Goal: Answer question/provide support: Answer question/provide support

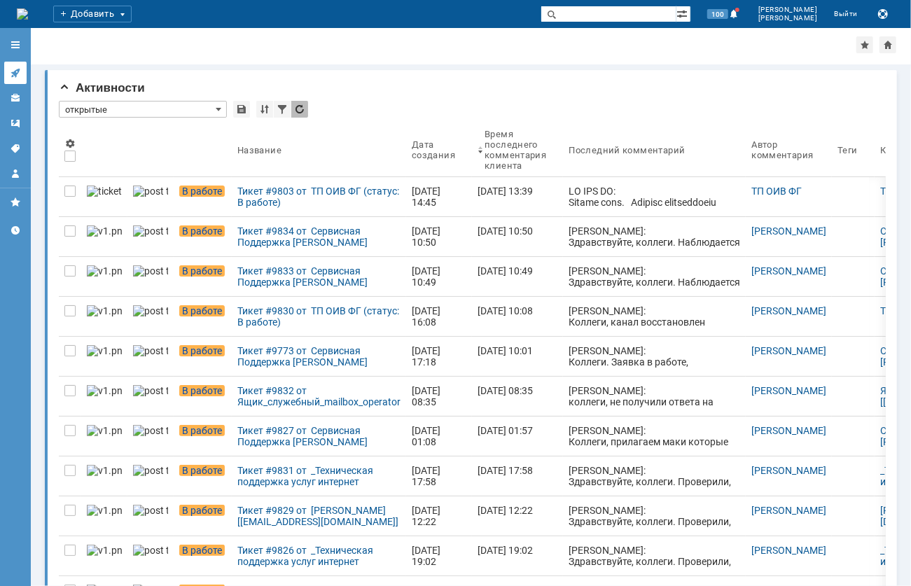
click at [18, 70] on icon at bounding box center [14, 73] width 9 height 9
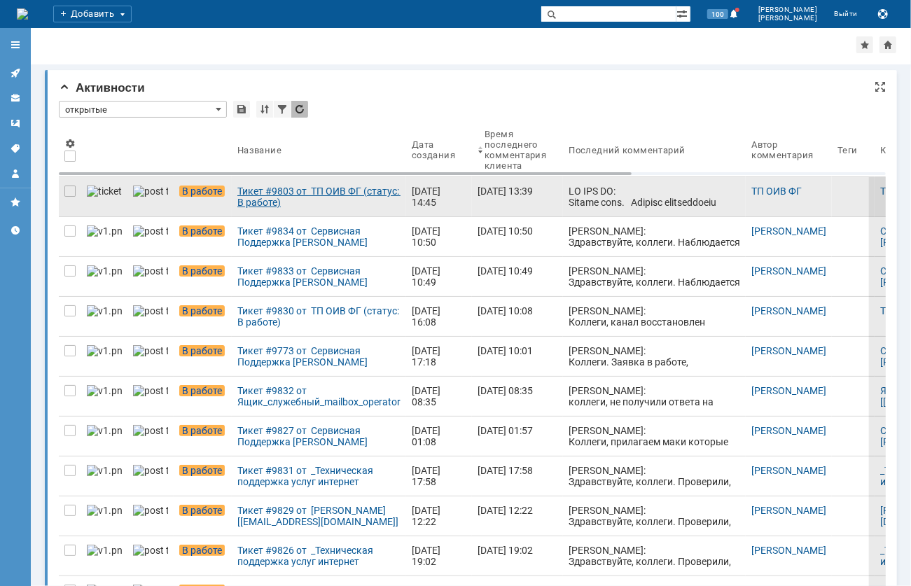
click at [237, 192] on div "Тикет #9803 от ТП ОИВ ФГ (статус: В работе)" at bounding box center [318, 196] width 163 height 22
click at [133, 197] on img at bounding box center [150, 190] width 35 height 11
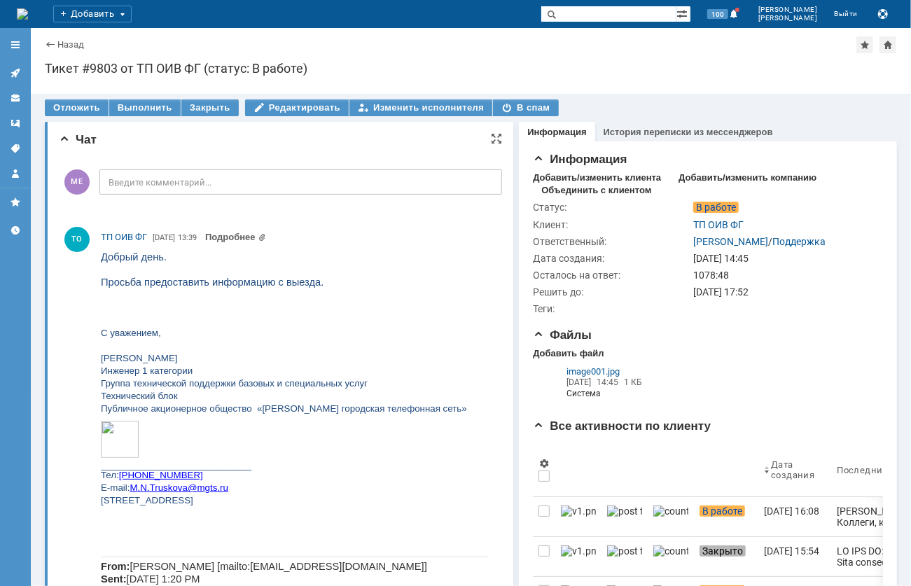
click at [144, 143] on div "Чат" at bounding box center [280, 140] width 443 height 14
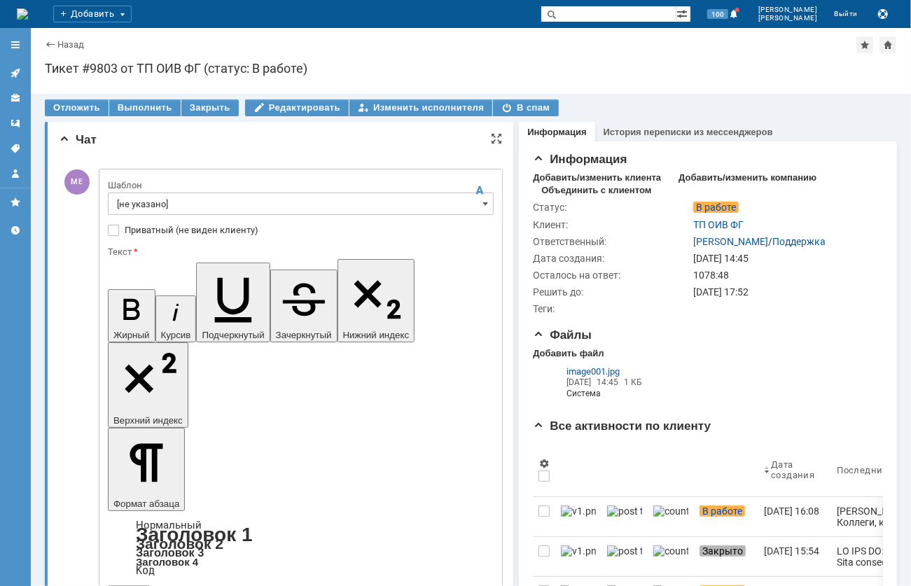
click at [154, 200] on input "[не указано]" at bounding box center [301, 203] width 386 height 22
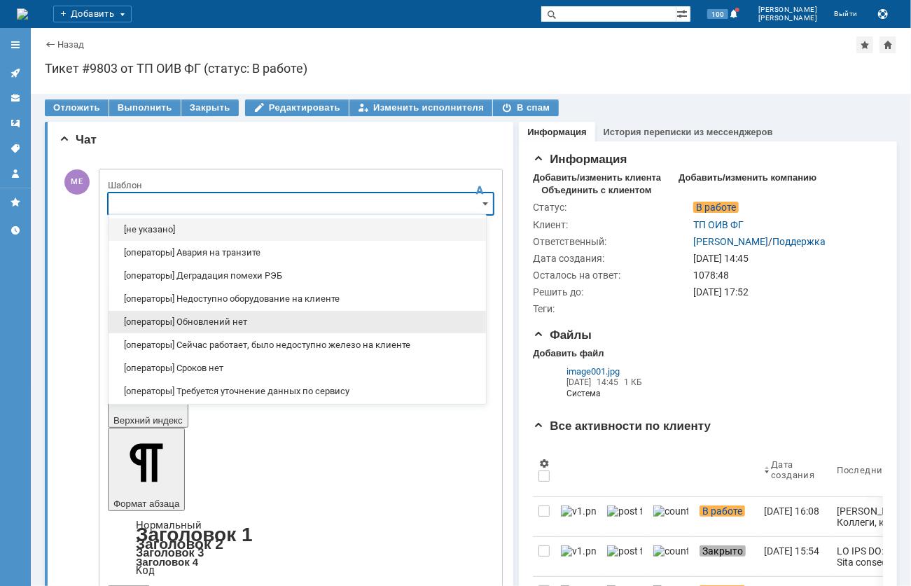
click at [207, 326] on span "[операторы] Обновлений нет" at bounding box center [297, 321] width 360 height 11
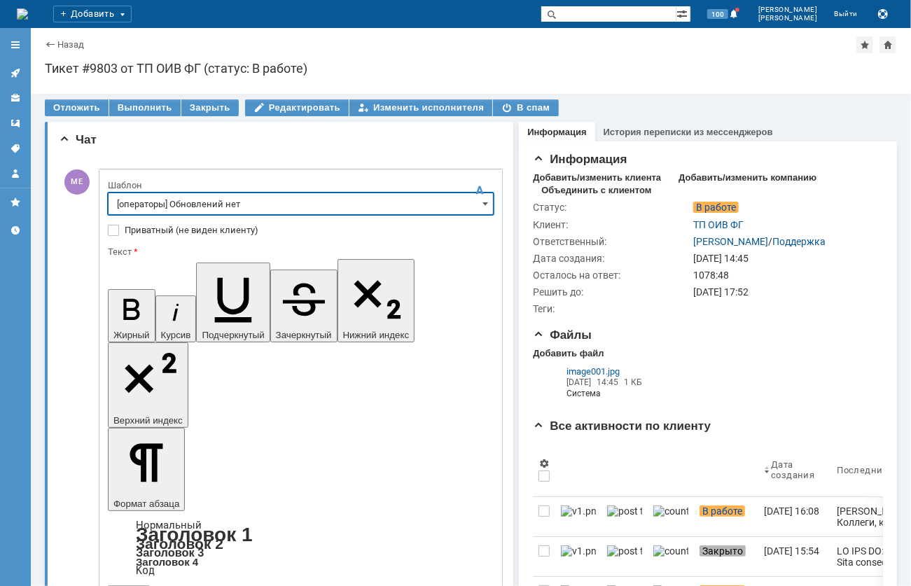
type input "[операторы] Обновлений нет"
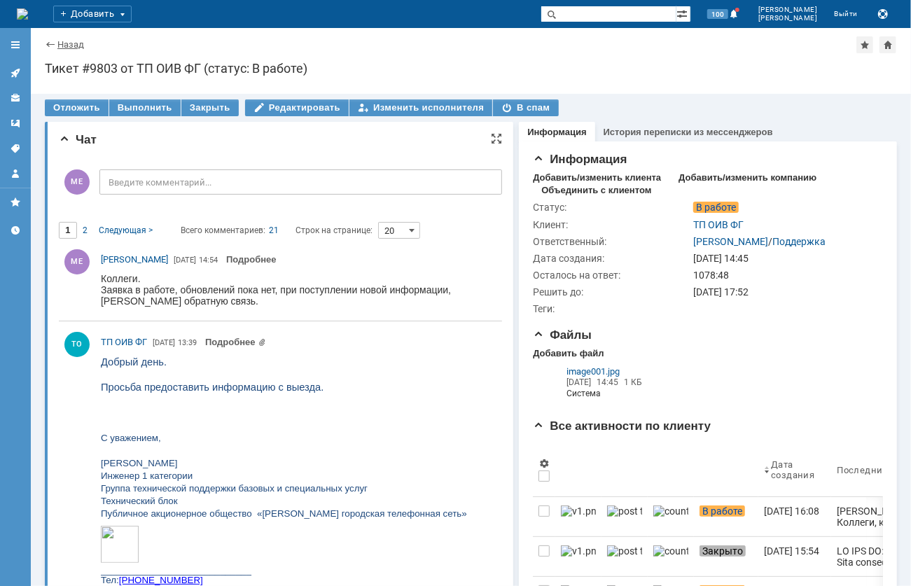
click at [67, 40] on link "Назад" at bounding box center [70, 44] width 27 height 10
